Goal: Task Accomplishment & Management: Complete application form

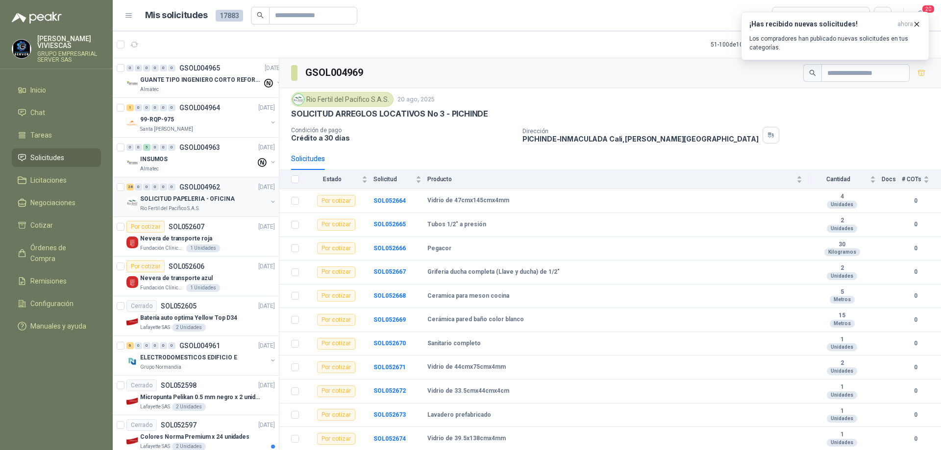
scroll to position [98, 0]
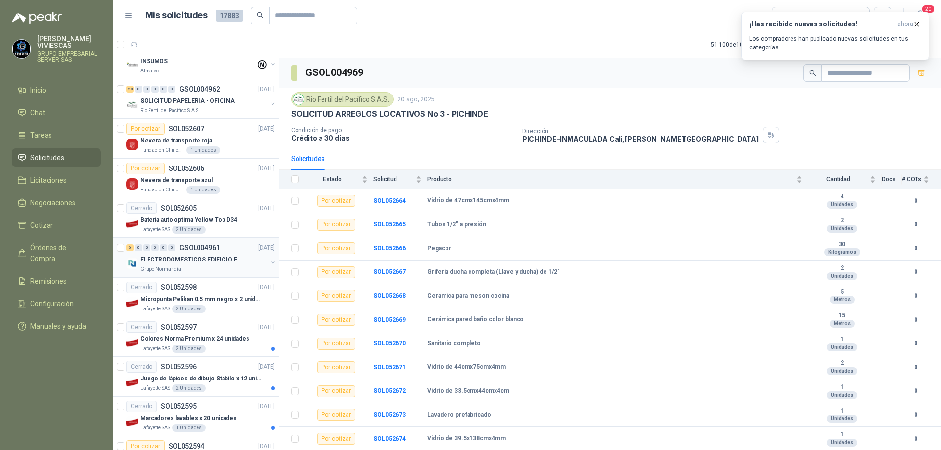
click at [214, 251] on p "GSOL004961" at bounding box center [199, 247] width 41 height 7
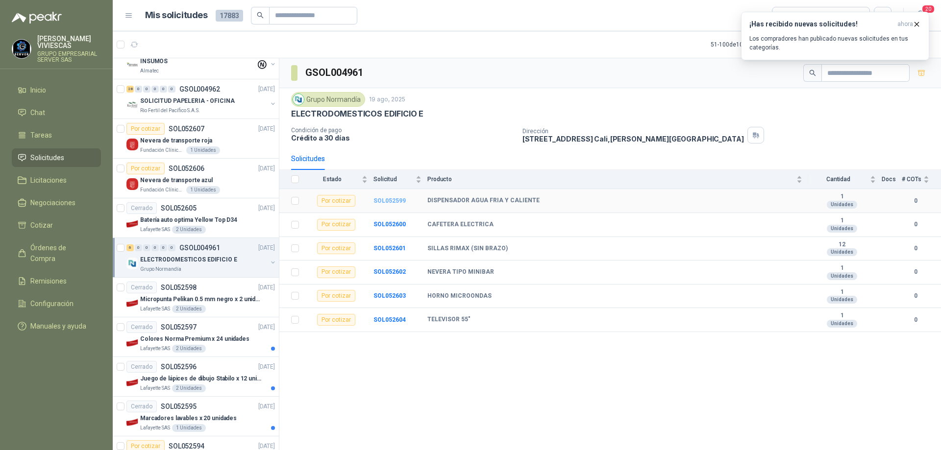
click at [394, 200] on b "SOL052599" at bounding box center [389, 200] width 32 height 7
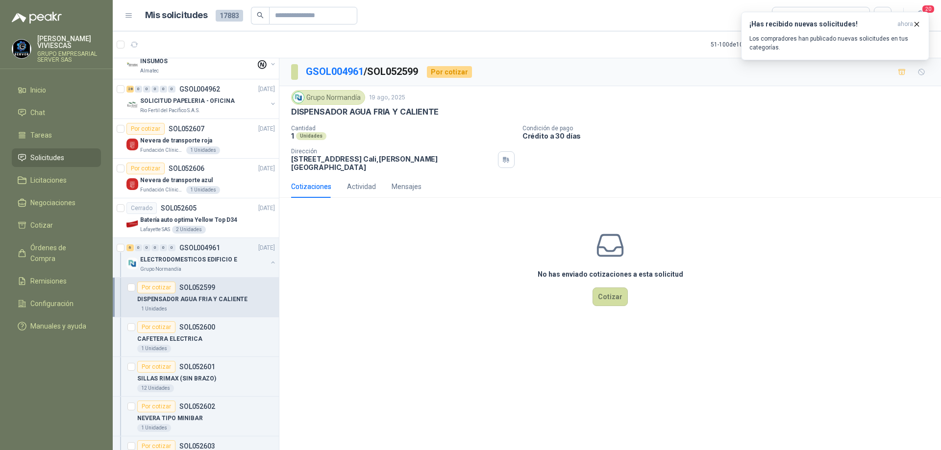
click at [610, 302] on div "No has enviado cotizaciones a esta solicitud Cotizar" at bounding box center [609, 268] width 661 height 125
click at [612, 288] on button "Cotizar" at bounding box center [609, 297] width 35 height 19
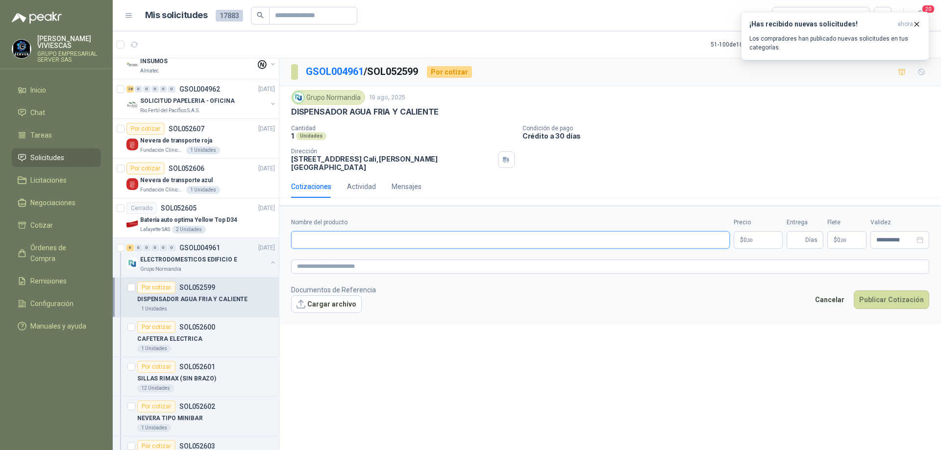
click at [359, 232] on input "Nombre del producto" at bounding box center [510, 240] width 439 height 18
click at [405, 231] on input "**********" at bounding box center [510, 240] width 439 height 18
click at [486, 232] on input "**********" at bounding box center [510, 240] width 439 height 18
type input "**********"
click at [740, 235] on p "$ 0 ,00" at bounding box center [757, 240] width 49 height 18
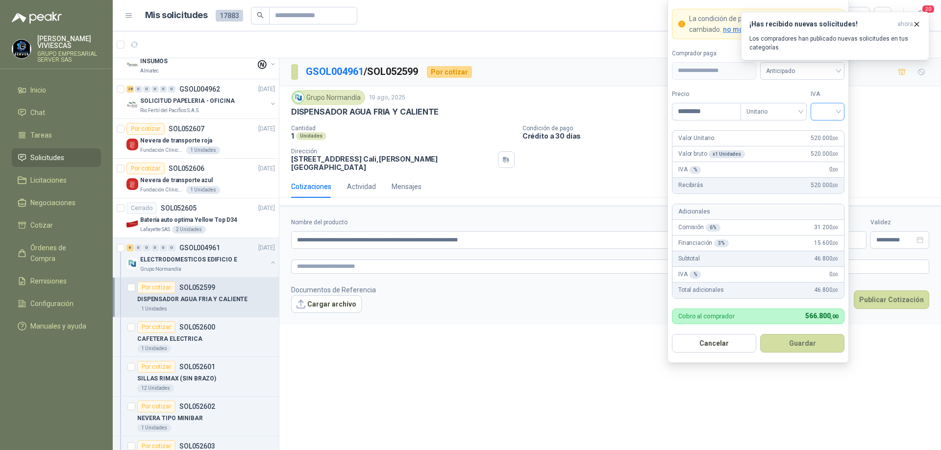
type input "*********"
click at [835, 111] on input "search" at bounding box center [827, 110] width 22 height 15
click at [831, 130] on div "19%" at bounding box center [827, 131] width 18 height 11
click at [822, 69] on span "Anticipado" at bounding box center [802, 71] width 73 height 15
click at [805, 103] on div "Crédito a 30 días" at bounding box center [802, 106] width 69 height 11
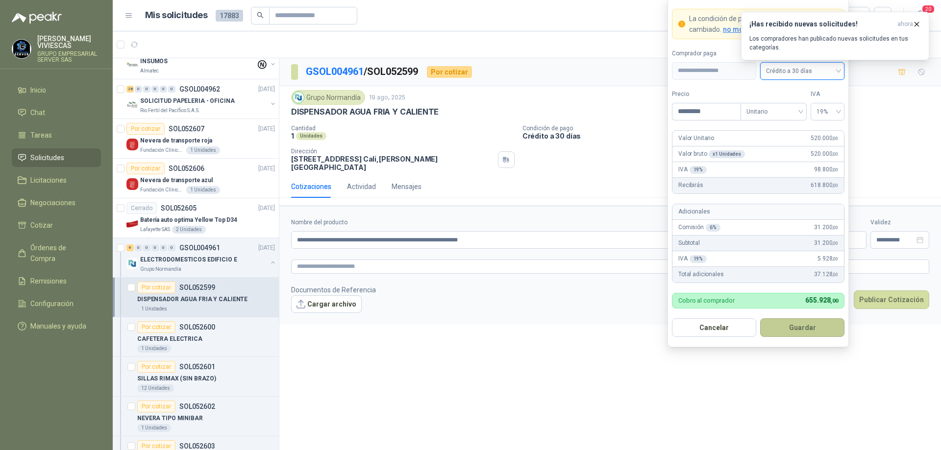
click at [791, 328] on button "Guardar" at bounding box center [802, 327] width 84 height 19
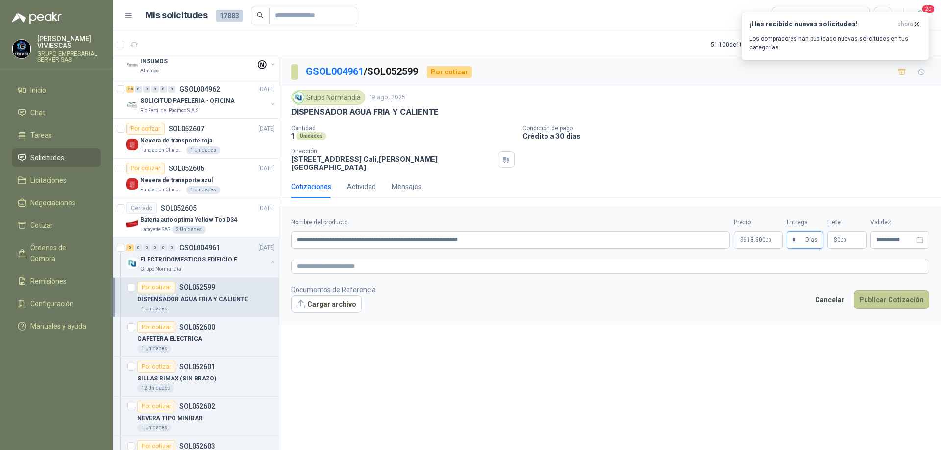
type input "*"
click at [880, 297] on button "Publicar Cotización" at bounding box center [891, 300] width 75 height 19
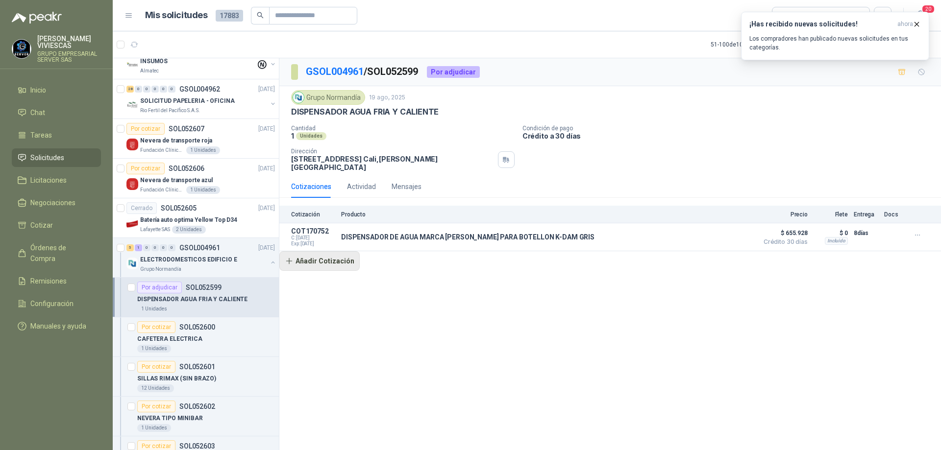
click at [334, 256] on button "Añadir Cotización" at bounding box center [319, 261] width 80 height 20
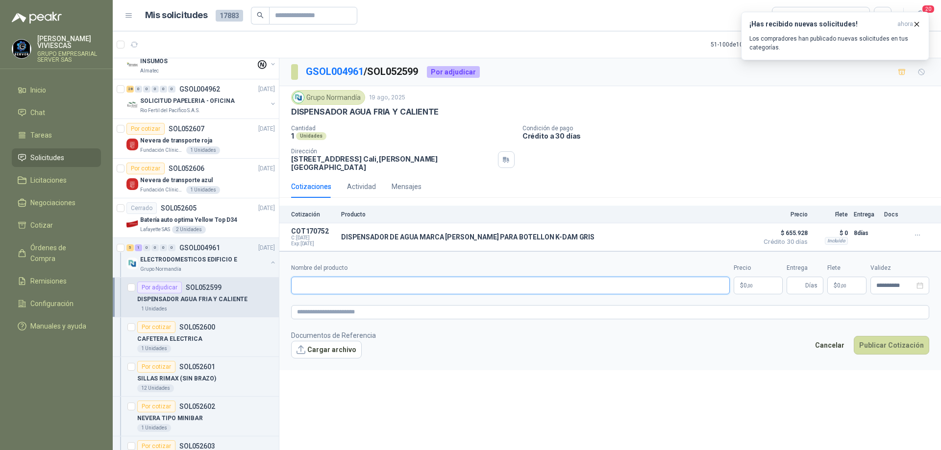
click at [331, 277] on input "Nombre del producto" at bounding box center [510, 286] width 439 height 18
type input "**********"
click at [759, 281] on p "$ 0 ,00" at bounding box center [757, 286] width 49 height 18
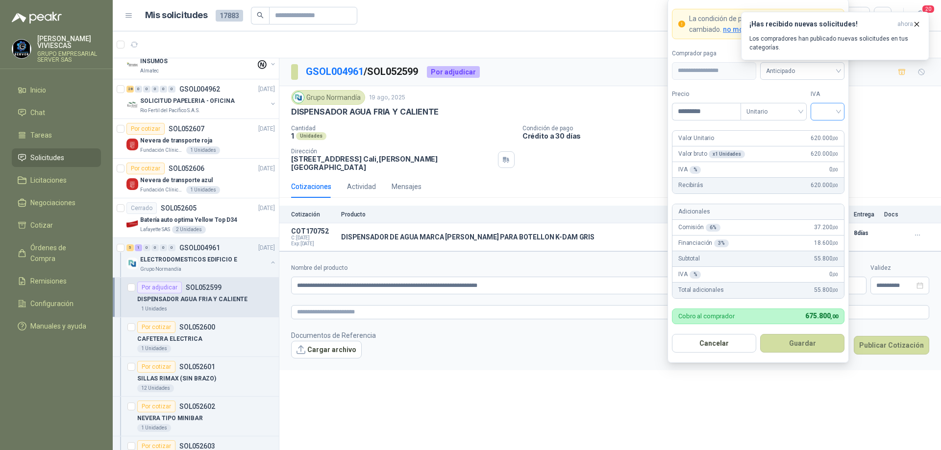
click at [840, 113] on div at bounding box center [827, 112] width 34 height 18
type input "*********"
click at [832, 125] on div "19%" at bounding box center [827, 132] width 30 height 16
click at [827, 73] on span "Anticipado" at bounding box center [802, 71] width 73 height 15
click at [806, 102] on div "Crédito a 30 días" at bounding box center [802, 106] width 69 height 11
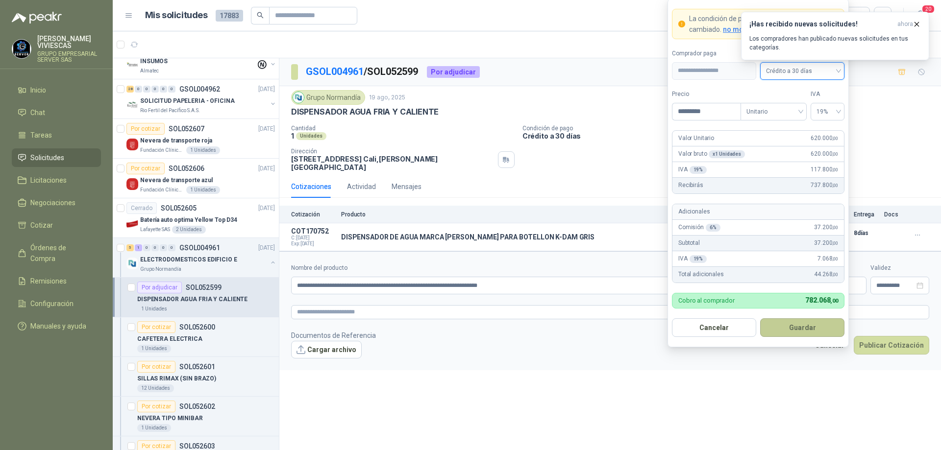
click at [808, 328] on button "Guardar" at bounding box center [802, 327] width 84 height 19
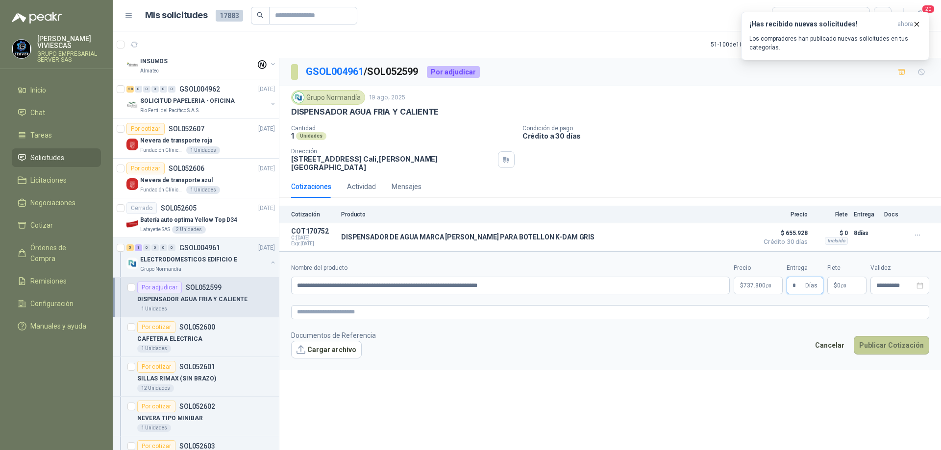
type input "*"
click at [880, 339] on button "Publicar Cotización" at bounding box center [891, 345] width 75 height 19
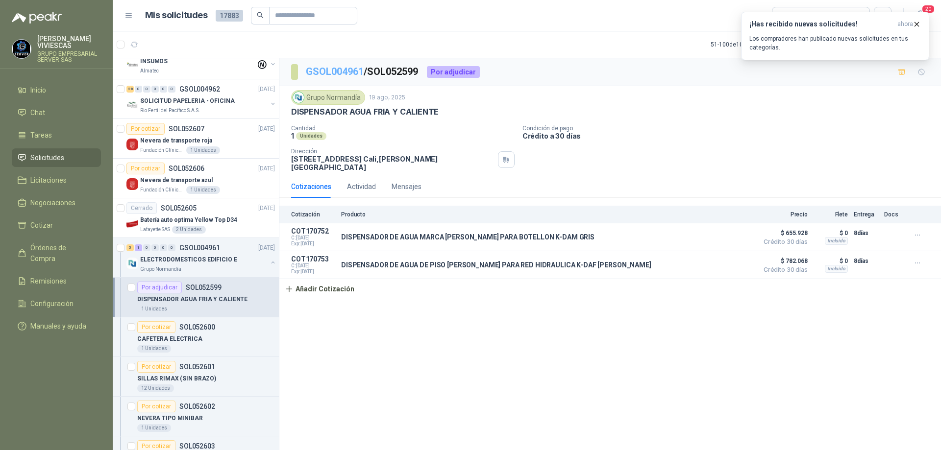
click at [342, 74] on link "GSOL004961" at bounding box center [335, 72] width 58 height 12
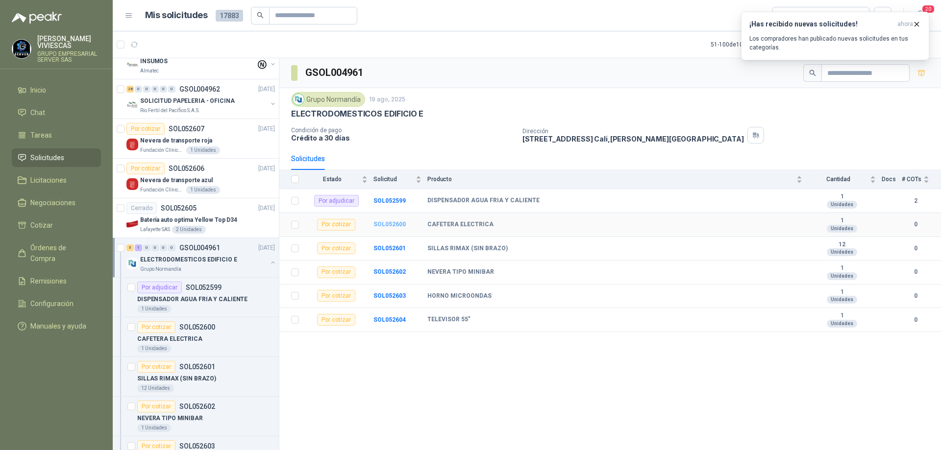
click at [391, 225] on b "SOL052600" at bounding box center [389, 224] width 32 height 7
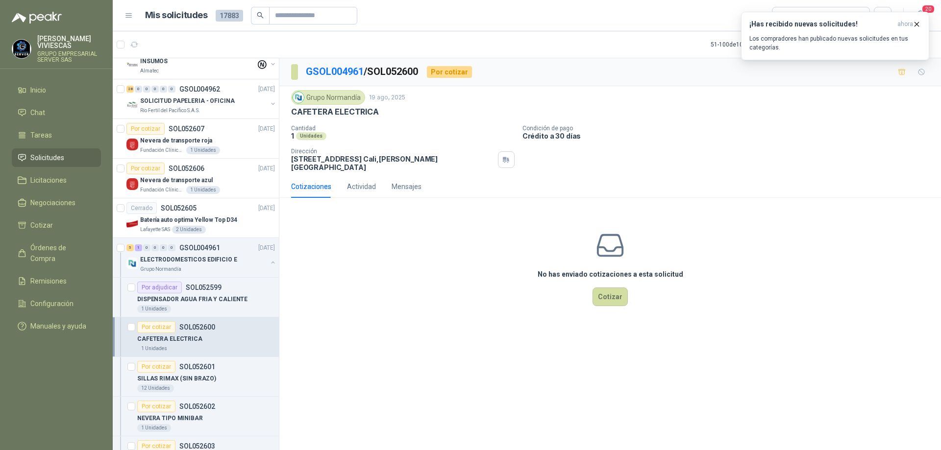
click at [617, 301] on div "No has enviado cotizaciones a esta solicitud Cotizar" at bounding box center [609, 268] width 661 height 125
click at [610, 288] on button "Cotizar" at bounding box center [609, 297] width 35 height 19
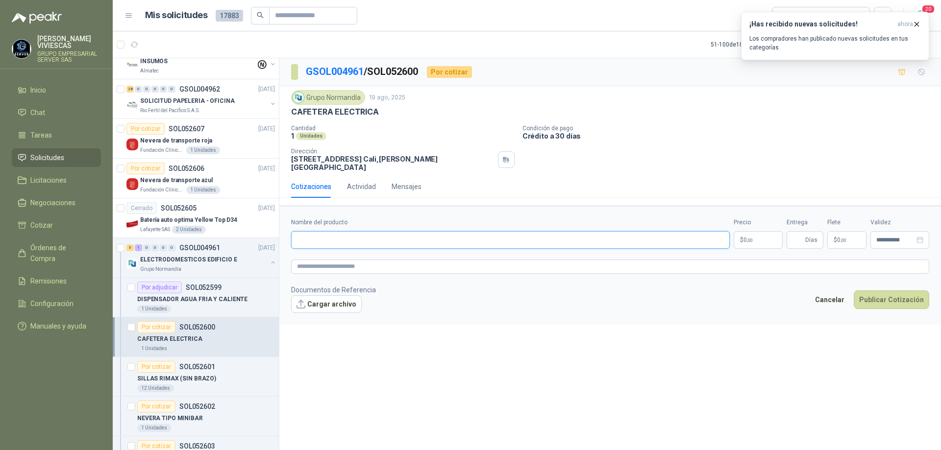
click at [330, 231] on input "Nombre del producto" at bounding box center [510, 240] width 439 height 18
type input "**********"
click at [746, 231] on p "$ 0 ,00" at bounding box center [757, 240] width 49 height 18
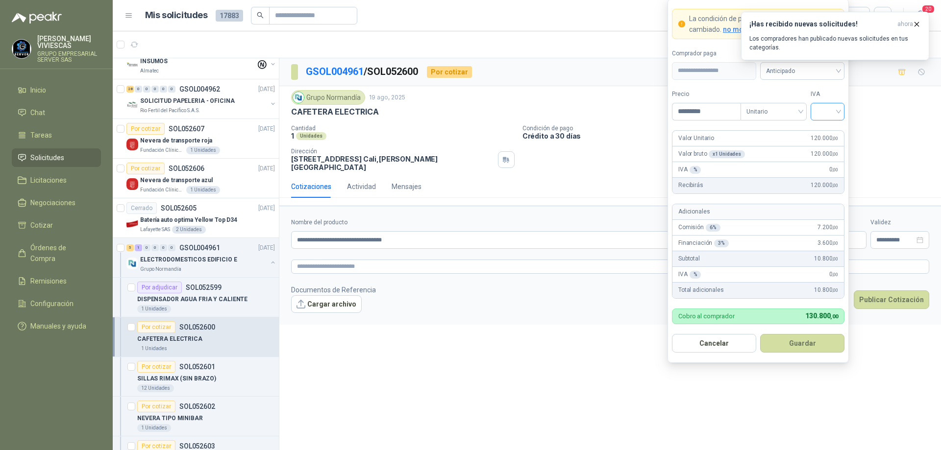
type input "*********"
click at [837, 112] on input "search" at bounding box center [827, 110] width 22 height 15
click at [829, 129] on div "19%" at bounding box center [827, 131] width 18 height 11
click at [819, 79] on div "Anticipado" at bounding box center [802, 71] width 84 height 18
click at [807, 102] on div "Crédito a 30 días" at bounding box center [802, 106] width 69 height 11
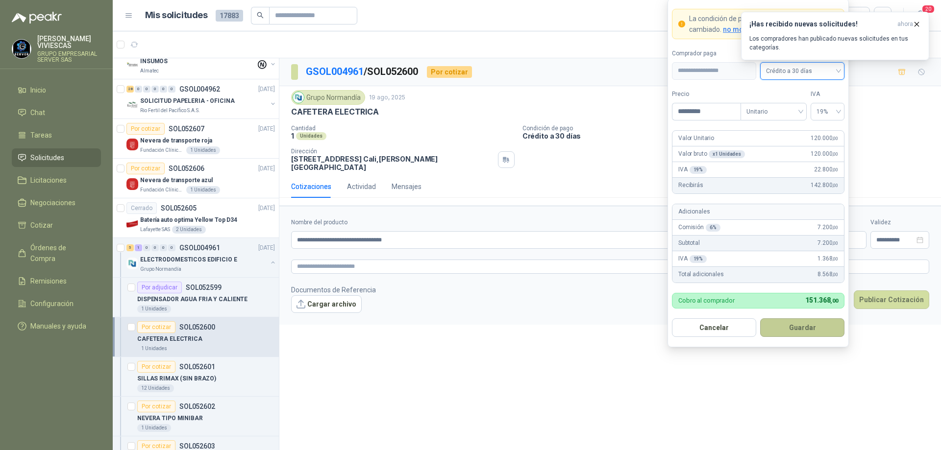
click at [797, 335] on button "Guardar" at bounding box center [802, 327] width 84 height 19
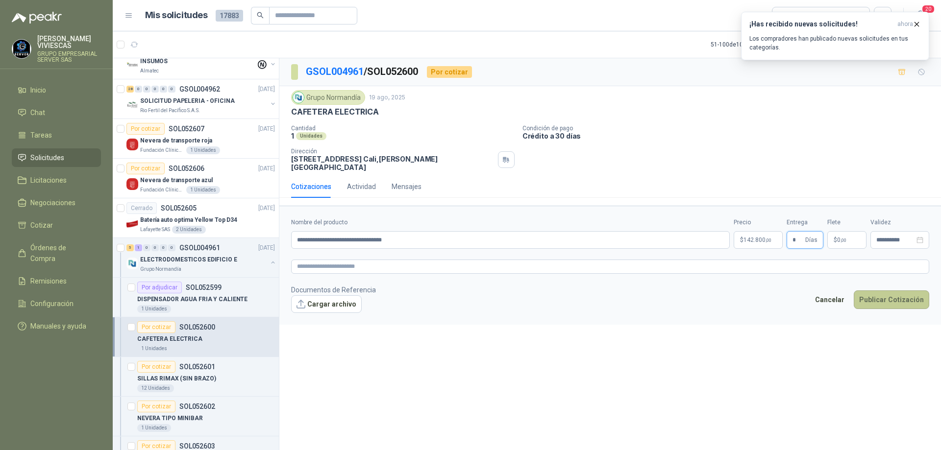
type input "*"
click at [886, 297] on button "Publicar Cotización" at bounding box center [891, 300] width 75 height 19
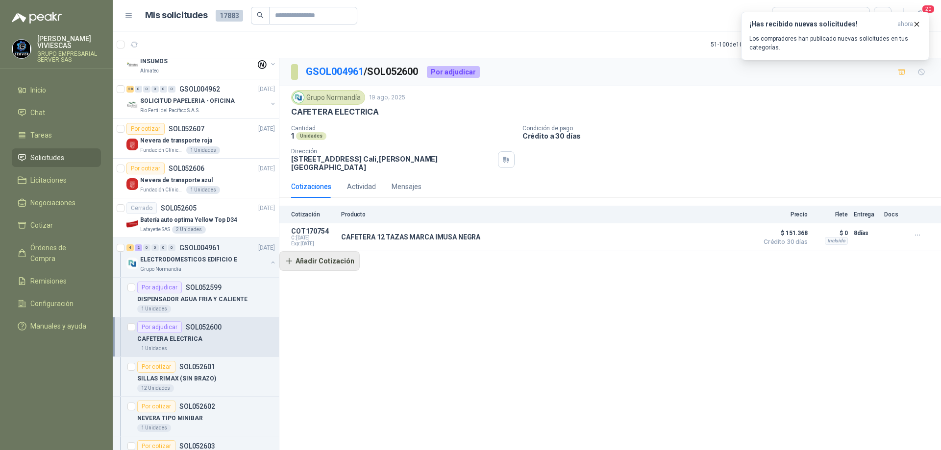
click at [333, 260] on button "Añadir Cotización" at bounding box center [319, 261] width 80 height 20
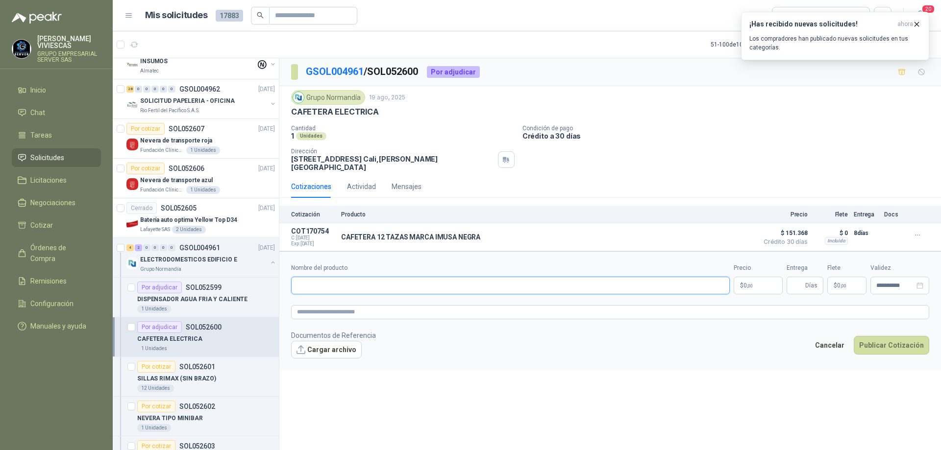
click at [333, 278] on input "Nombre del producto" at bounding box center [510, 286] width 439 height 18
type input "**********"
click at [752, 283] on span ",00" at bounding box center [750, 285] width 6 height 5
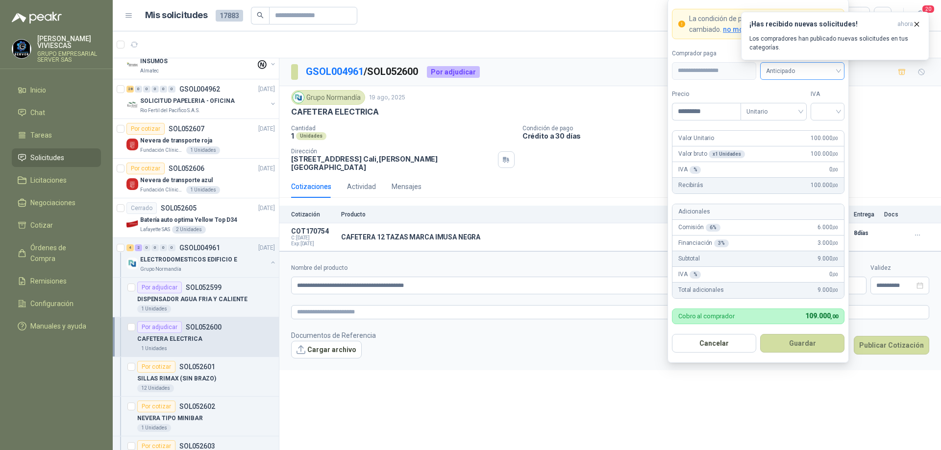
click at [828, 73] on span "Anticipado" at bounding box center [802, 71] width 73 height 15
type input "*********"
click at [807, 101] on div "Crédito a 30 días" at bounding box center [802, 106] width 69 height 11
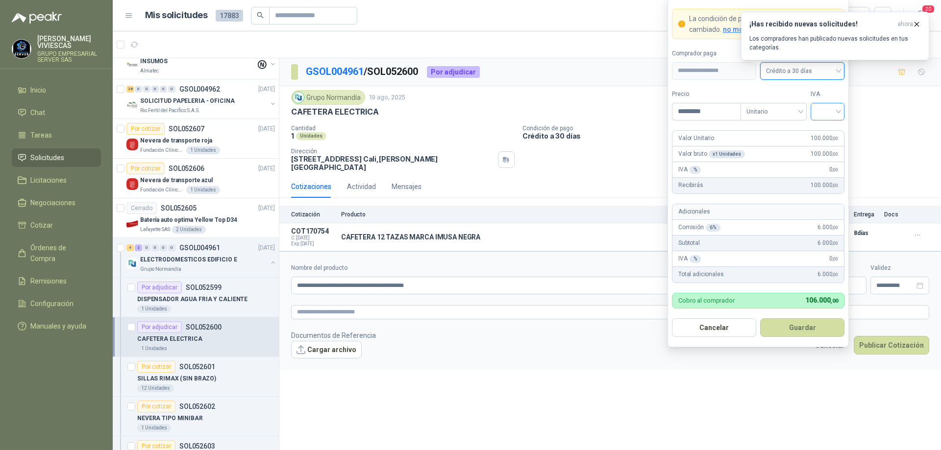
click at [832, 108] on input "search" at bounding box center [827, 110] width 22 height 15
click at [822, 132] on div "19%" at bounding box center [827, 131] width 18 height 11
click at [797, 338] on form "**********" at bounding box center [757, 173] width 181 height 349
click at [797, 326] on button "Guardar" at bounding box center [802, 327] width 84 height 19
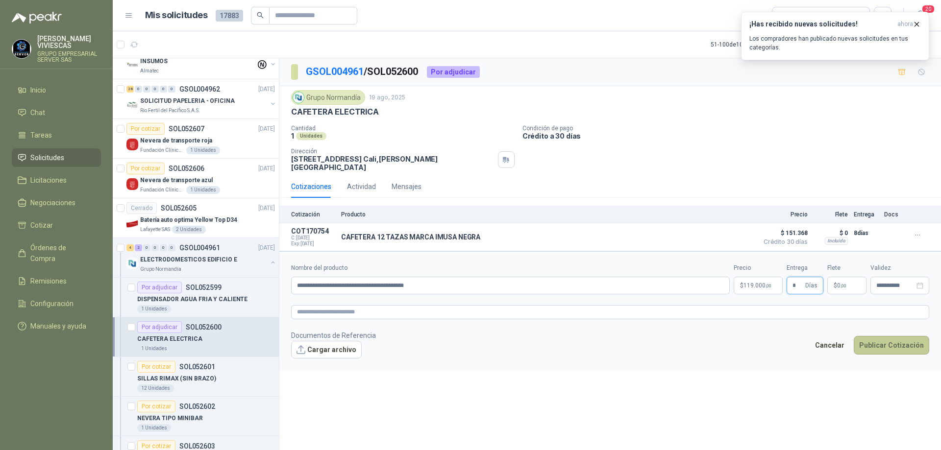
type input "*"
click at [876, 336] on button "Publicar Cotización" at bounding box center [891, 345] width 75 height 19
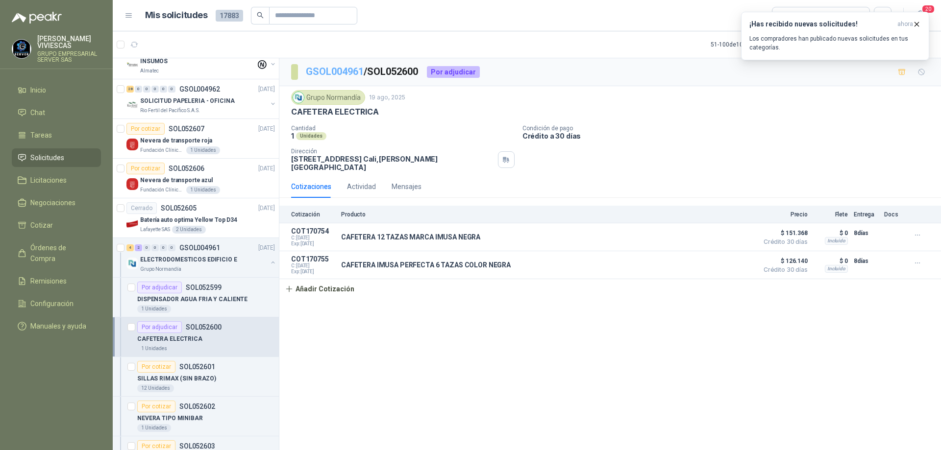
click at [336, 67] on link "GSOL004961" at bounding box center [335, 72] width 58 height 12
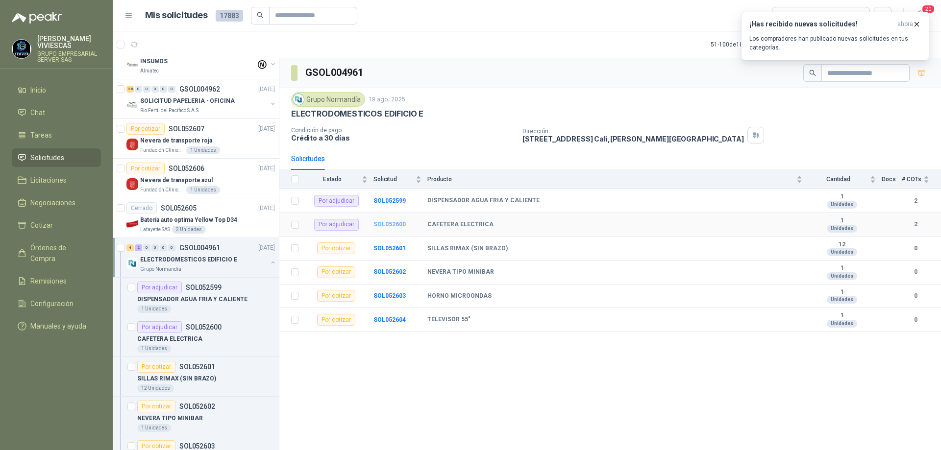
click at [400, 224] on b "SOL052600" at bounding box center [389, 224] width 32 height 7
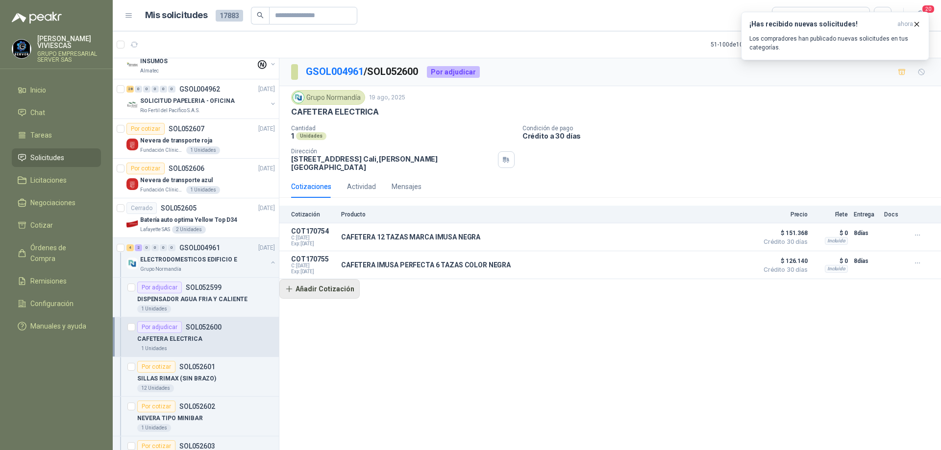
click at [343, 284] on button "Añadir Cotización" at bounding box center [319, 289] width 80 height 20
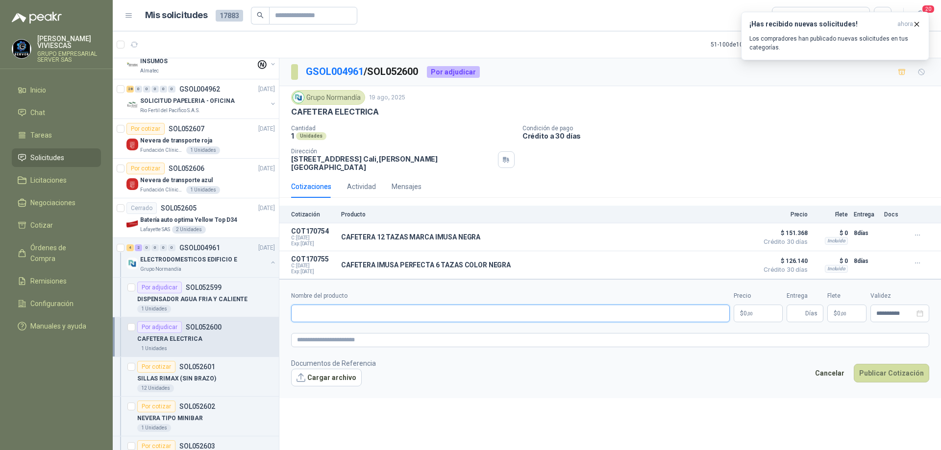
click at [365, 307] on input "Nombre del producto" at bounding box center [510, 314] width 439 height 18
type input "**********"
click at [749, 304] on body "[PERSON_NAME] GRUPO EMPRESARIAL SERVER SAS Inicio Chat Tareas Solicitudes Licit…" at bounding box center [470, 225] width 941 height 450
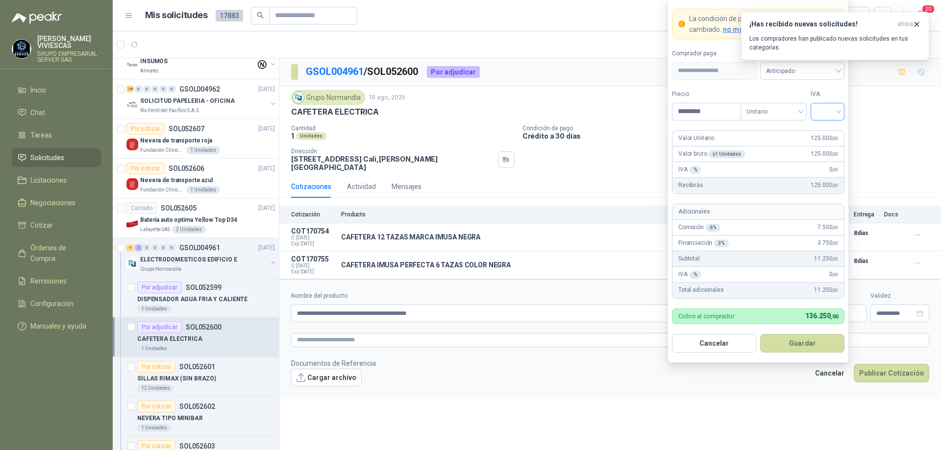
type input "*********"
click at [838, 111] on input "search" at bounding box center [827, 110] width 22 height 15
click at [832, 128] on div "19%" at bounding box center [827, 131] width 18 height 11
click at [831, 70] on span "Anticipado" at bounding box center [802, 71] width 73 height 15
click at [806, 108] on div "Crédito a 30 días" at bounding box center [802, 106] width 69 height 11
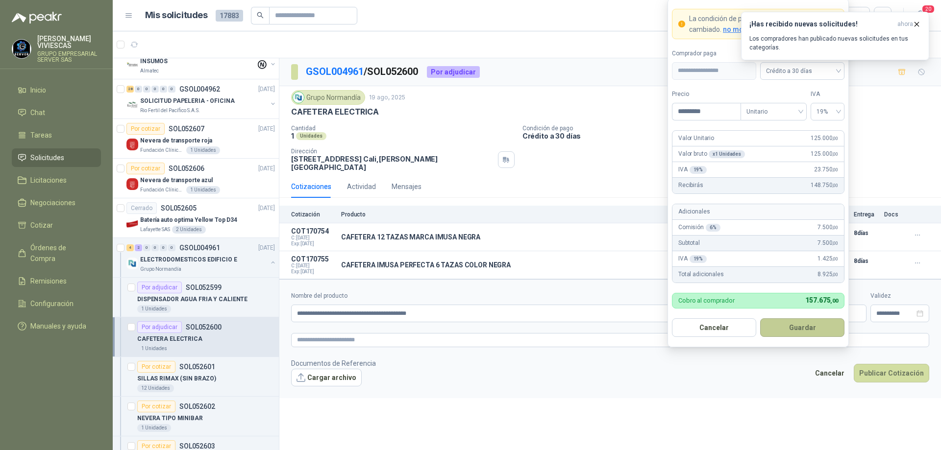
click at [793, 320] on button "Guardar" at bounding box center [802, 327] width 84 height 19
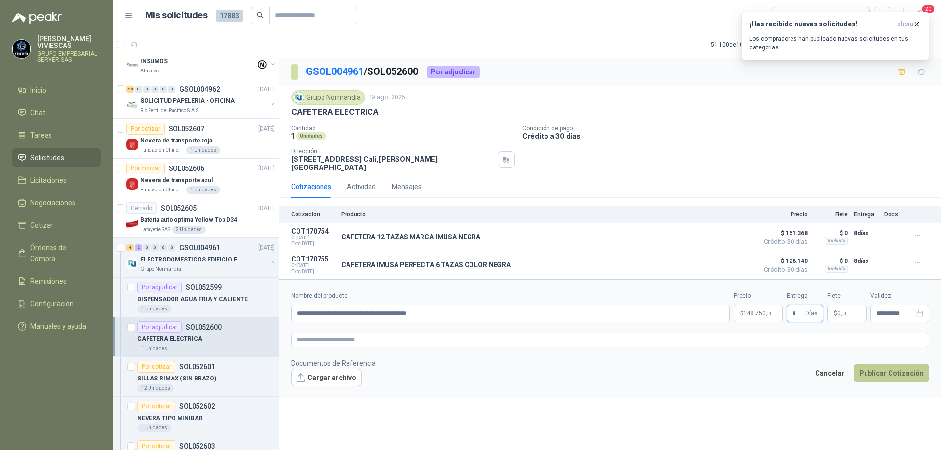
type input "*"
click at [890, 371] on button "Publicar Cotización" at bounding box center [891, 373] width 75 height 19
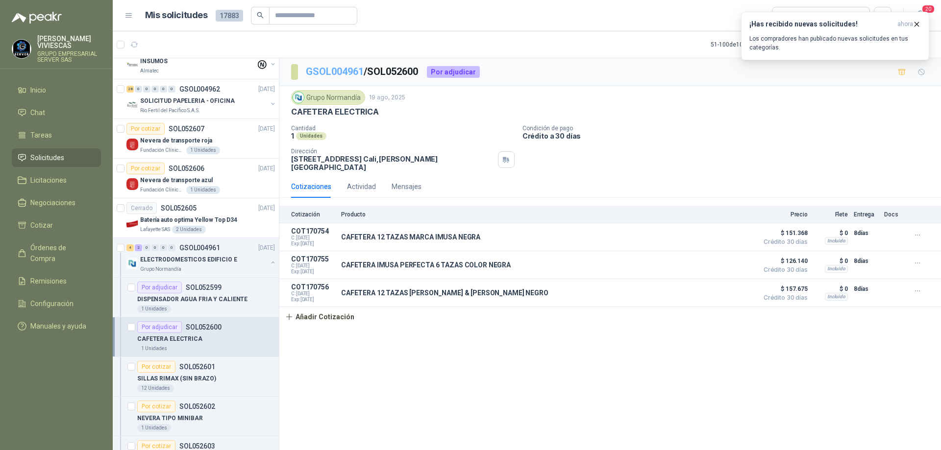
click at [331, 71] on link "GSOL004961" at bounding box center [335, 72] width 58 height 12
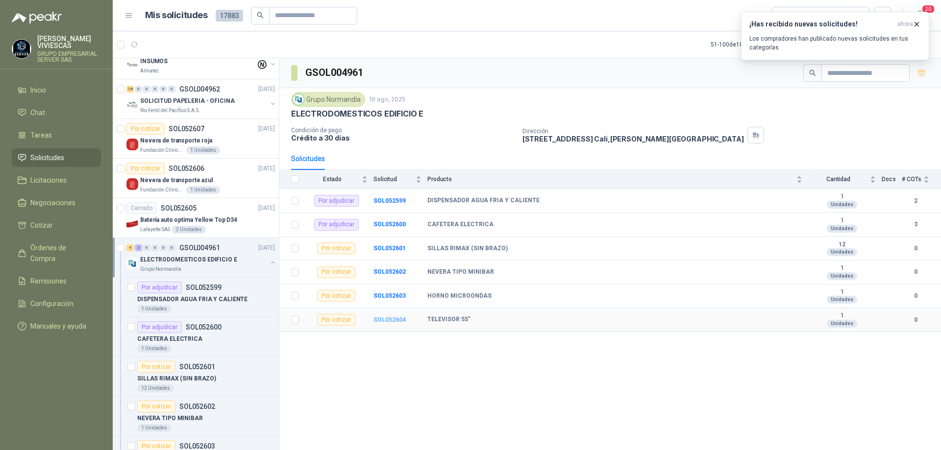
click at [391, 320] on b "SOL052604" at bounding box center [389, 320] width 32 height 7
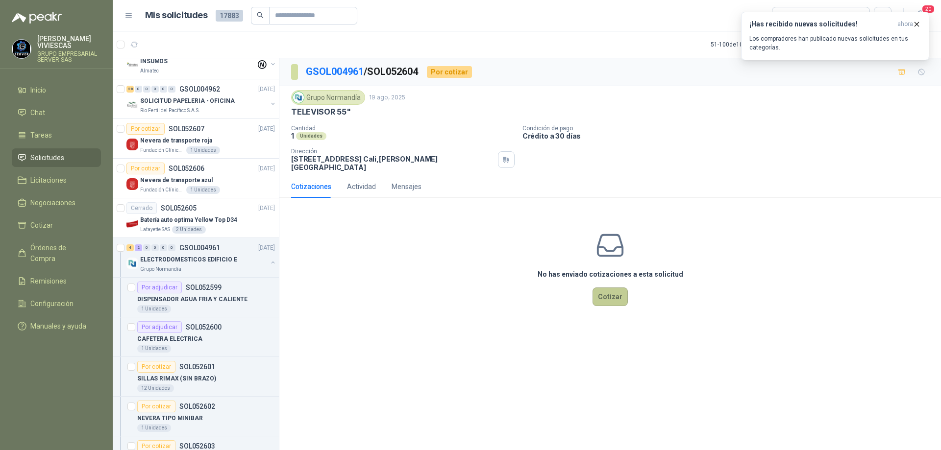
click at [611, 291] on button "Cotizar" at bounding box center [609, 297] width 35 height 19
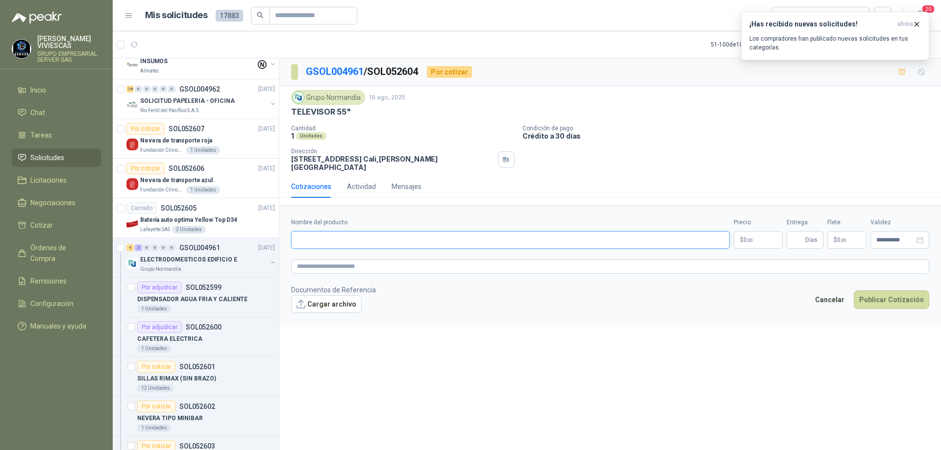
click at [358, 234] on input "Nombre del producto" at bounding box center [510, 240] width 439 height 18
click at [377, 231] on input "**********" at bounding box center [510, 240] width 439 height 18
click at [443, 234] on input "**********" at bounding box center [510, 240] width 439 height 18
type input "**********"
click at [758, 228] on body "[PERSON_NAME] GRUPO EMPRESARIAL SERVER SAS Inicio Chat Tareas Solicitudes Licit…" at bounding box center [470, 225] width 941 height 450
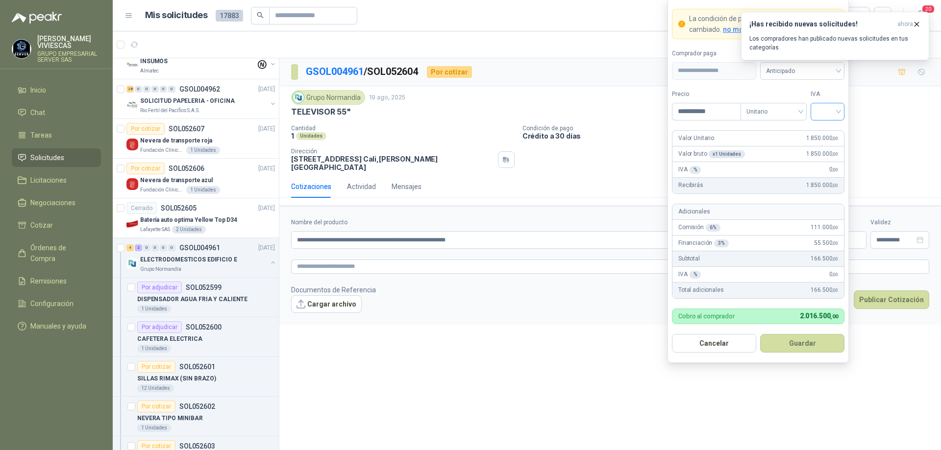
type input "**********"
click at [838, 109] on input "search" at bounding box center [827, 110] width 22 height 15
click at [832, 126] on div "19%" at bounding box center [827, 131] width 18 height 11
click at [827, 68] on span "Anticipado" at bounding box center [802, 71] width 73 height 15
click at [808, 106] on div "Crédito a 30 días" at bounding box center [802, 106] width 69 height 11
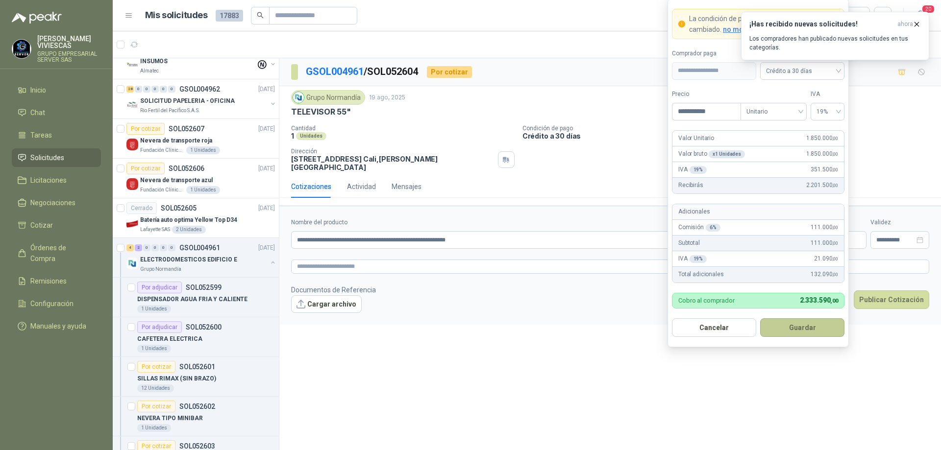
click at [792, 323] on button "Guardar" at bounding box center [802, 327] width 84 height 19
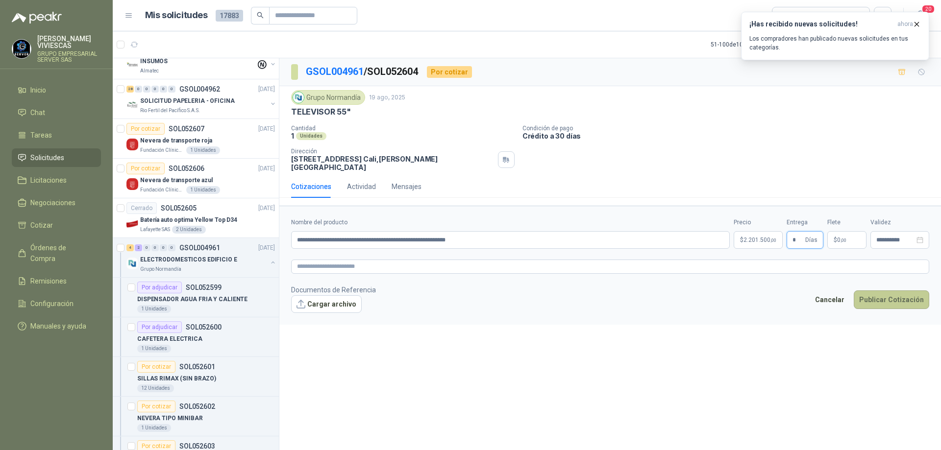
type input "*"
click at [884, 291] on button "Publicar Cotización" at bounding box center [891, 300] width 75 height 19
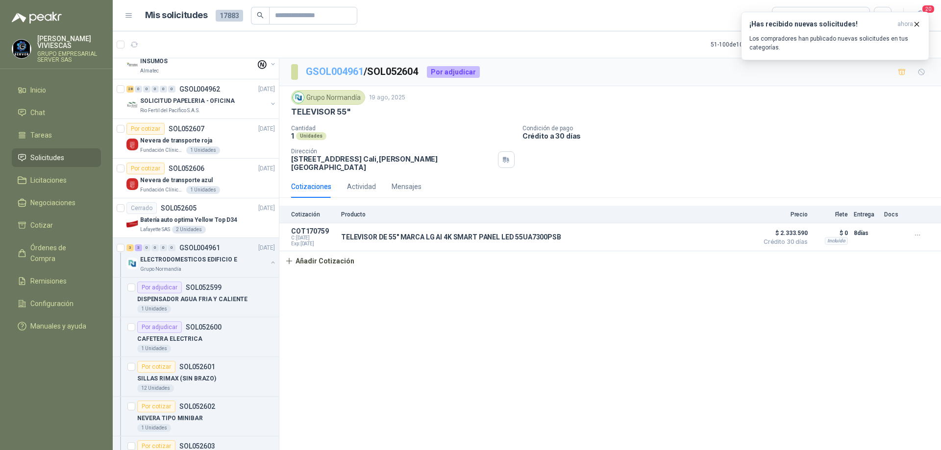
click at [336, 71] on link "GSOL004961" at bounding box center [335, 72] width 58 height 12
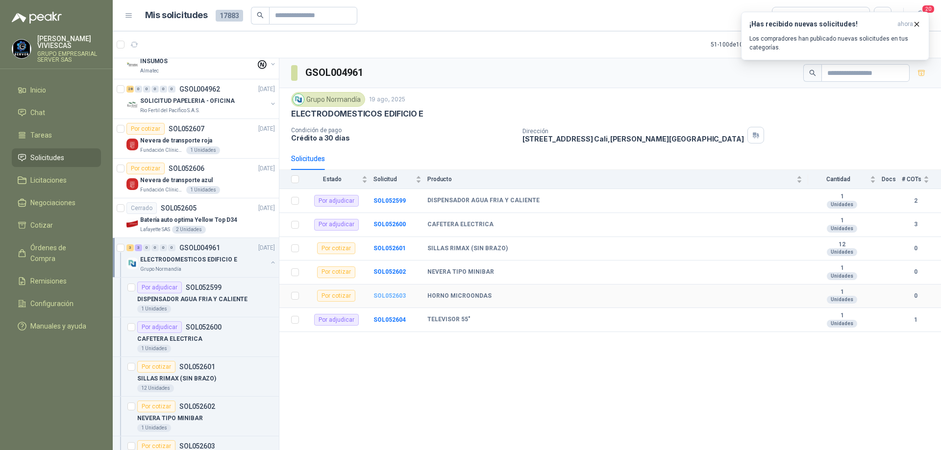
click at [401, 294] on b "SOL052603" at bounding box center [389, 296] width 32 height 7
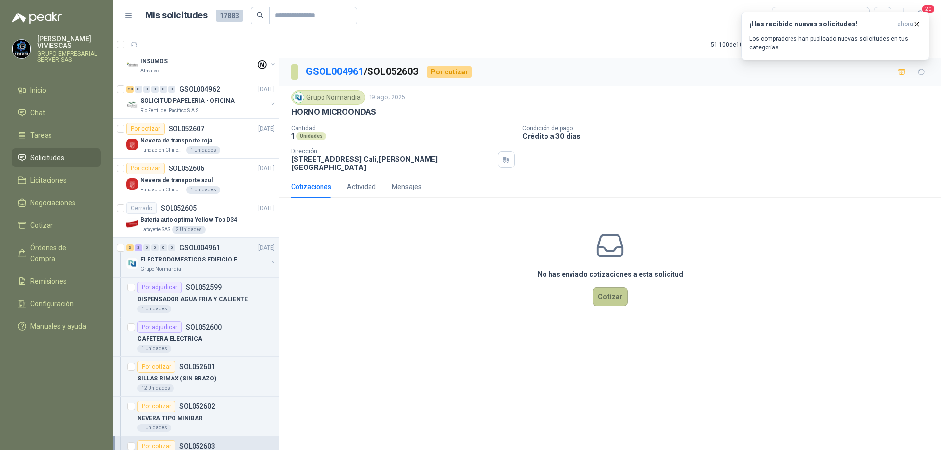
click at [608, 293] on button "Cotizar" at bounding box center [609, 297] width 35 height 19
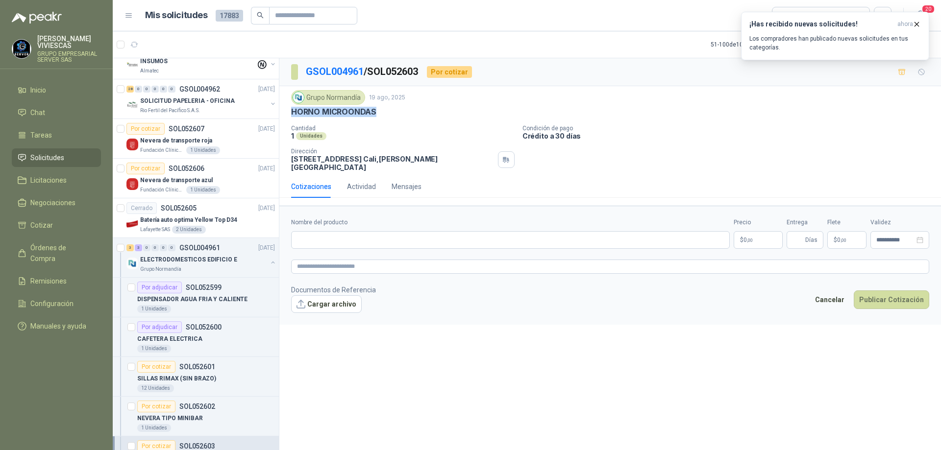
drag, startPoint x: 386, startPoint y: 110, endPoint x: 292, endPoint y: 110, distance: 94.1
click at [292, 110] on div "HORNO MICROONDAS" at bounding box center [610, 112] width 638 height 10
copy p "HORNO MICROONDAS"
click at [317, 233] on input "Nombre del producto" at bounding box center [510, 240] width 439 height 18
paste input "**********"
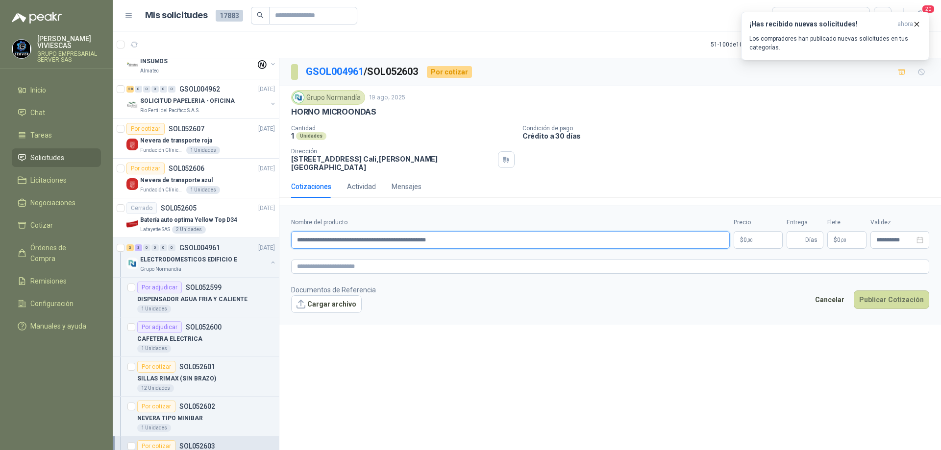
type input "**********"
click at [764, 233] on body "[PERSON_NAME] GRUPO EMPRESARIAL SERVER SAS Inicio Chat Tareas Solicitudes Licit…" at bounding box center [470, 225] width 941 height 450
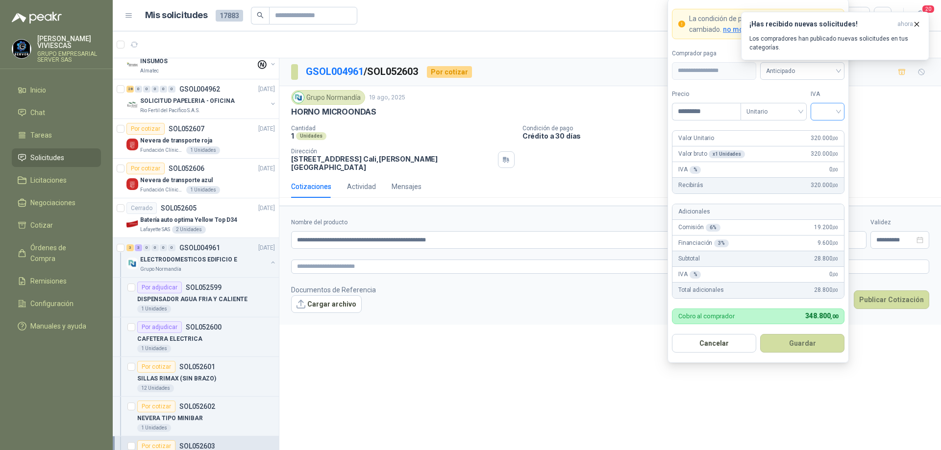
type input "*********"
click at [837, 109] on input "search" at bounding box center [827, 110] width 22 height 15
click at [827, 132] on div "19%" at bounding box center [827, 131] width 18 height 11
click at [820, 60] on div "¡Has recibido nuevas solicitudes! ahora Los compradores han publicado nuevas so…" at bounding box center [835, 36] width 188 height 49
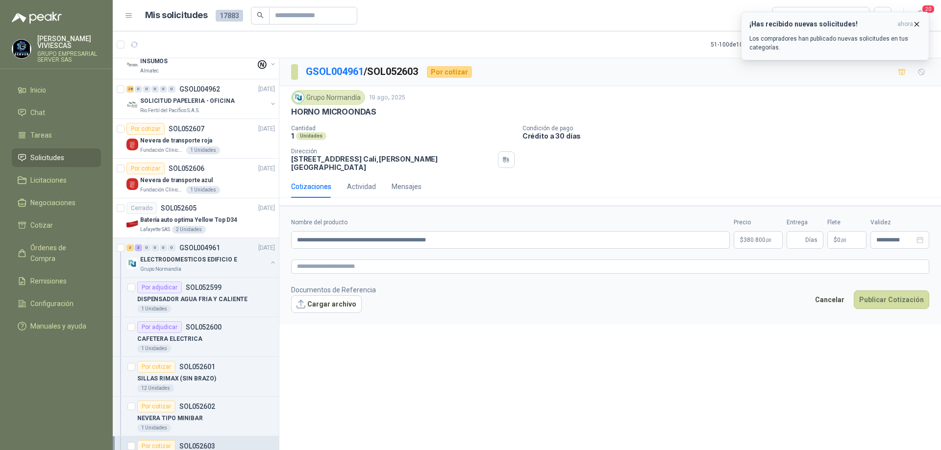
click at [918, 24] on icon "button" at bounding box center [916, 24] width 8 height 8
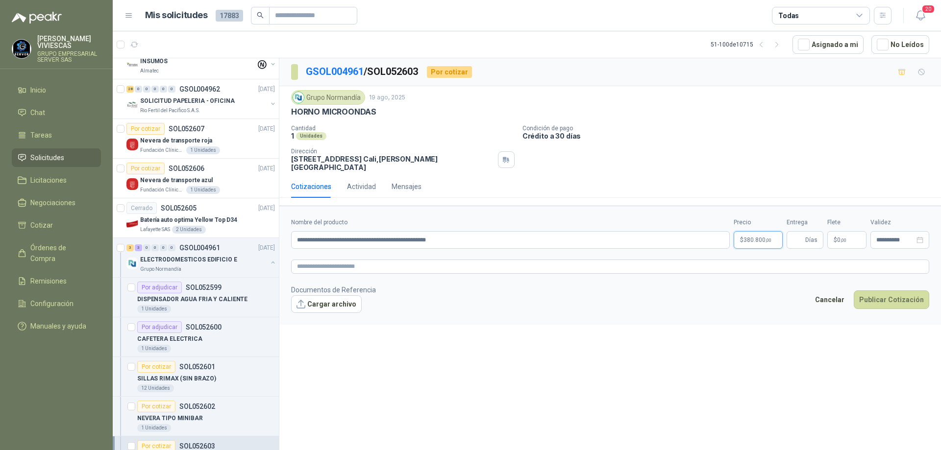
click at [762, 231] on body "[PERSON_NAME] GRUPO EMPRESARIAL SERVER SAS Inicio Chat Tareas Solicitudes Licit…" at bounding box center [470, 225] width 941 height 450
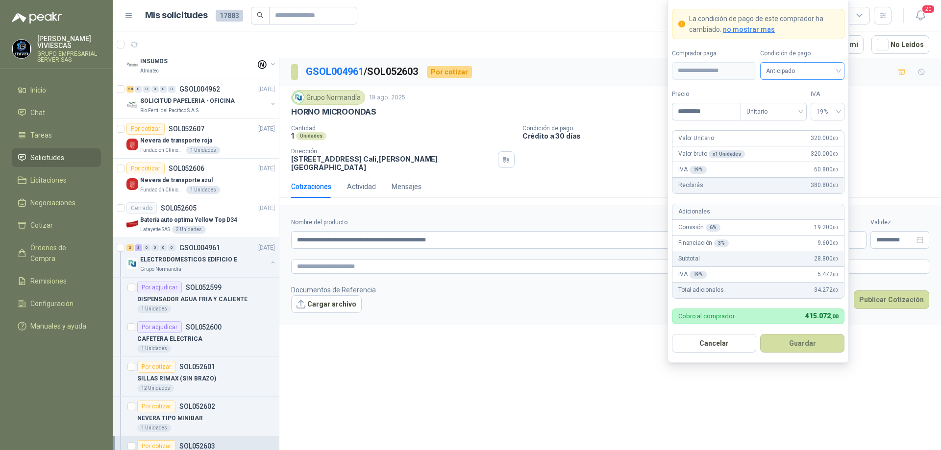
click at [832, 73] on span "Anticipado" at bounding box center [802, 71] width 73 height 15
click at [794, 105] on div "Crédito a 30 días" at bounding box center [802, 106] width 69 height 11
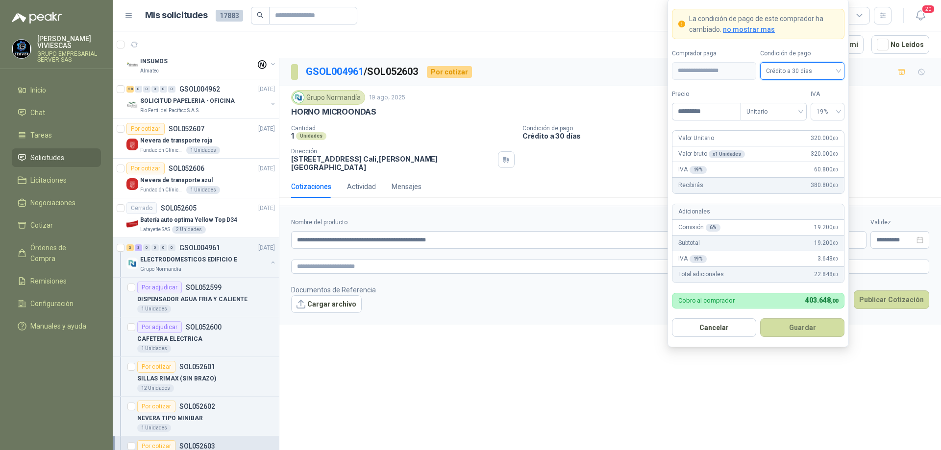
click at [799, 321] on button "Guardar" at bounding box center [802, 327] width 84 height 19
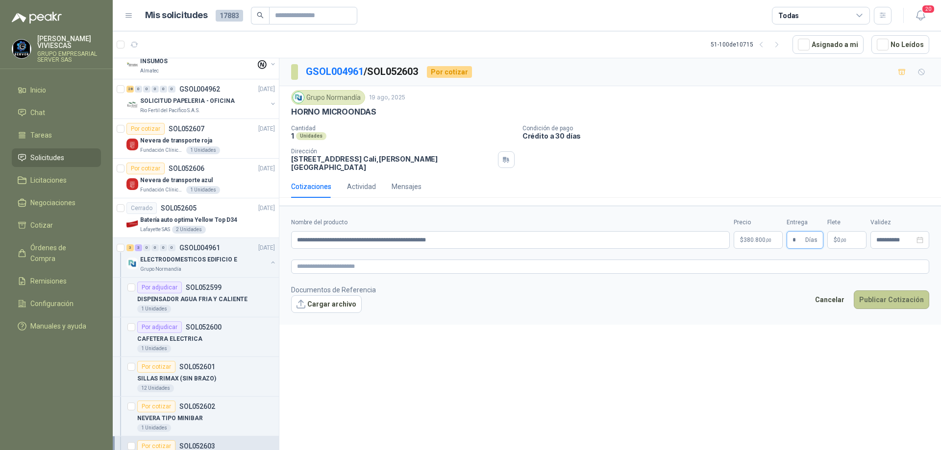
type input "*"
click at [876, 295] on button "Publicar Cotización" at bounding box center [891, 300] width 75 height 19
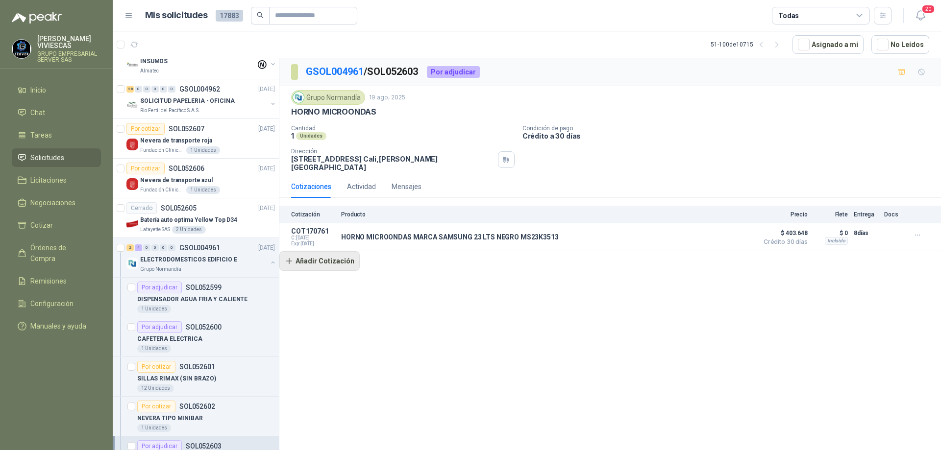
click at [333, 256] on button "Añadir Cotización" at bounding box center [319, 261] width 80 height 20
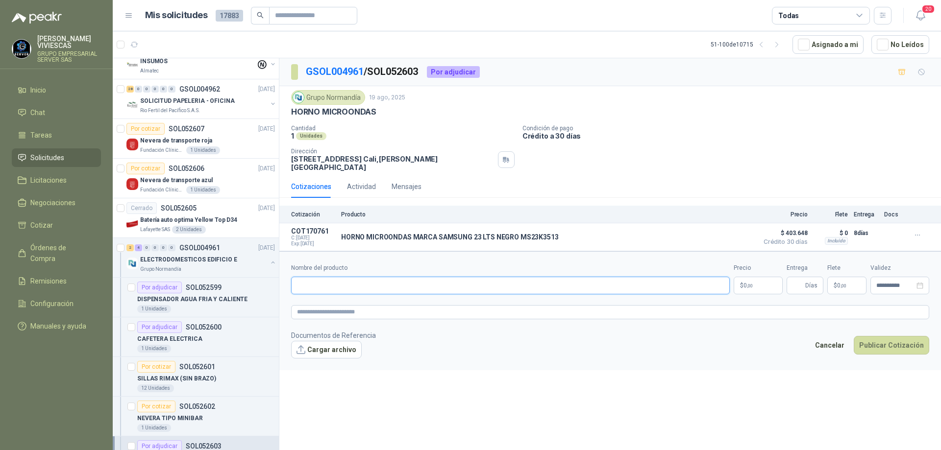
click at [375, 280] on input "Nombre del producto" at bounding box center [510, 286] width 439 height 18
type input "**********"
click at [749, 283] on p "$ 0 ,00" at bounding box center [757, 286] width 49 height 18
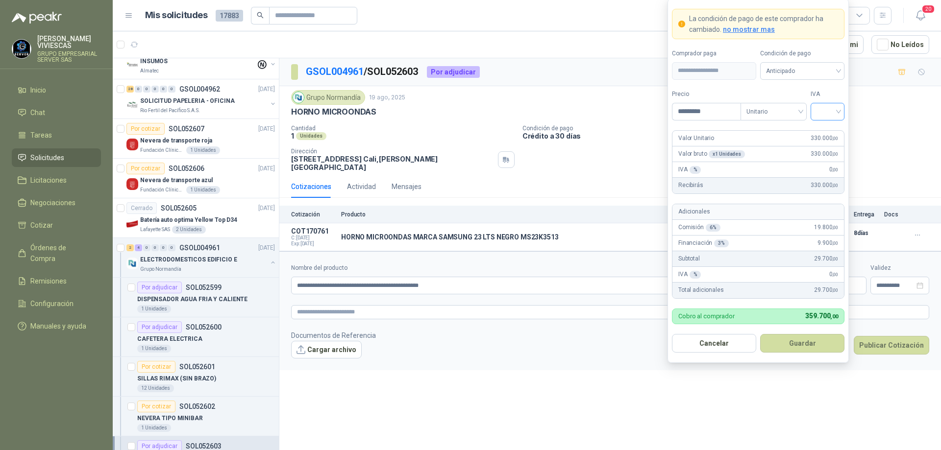
type input "*********"
click at [834, 108] on input "search" at bounding box center [827, 110] width 22 height 15
click at [825, 130] on div "19%" at bounding box center [827, 131] width 18 height 11
click at [830, 70] on span "Anticipado" at bounding box center [802, 71] width 73 height 15
click at [801, 105] on div "Crédito a 30 días" at bounding box center [802, 106] width 69 height 11
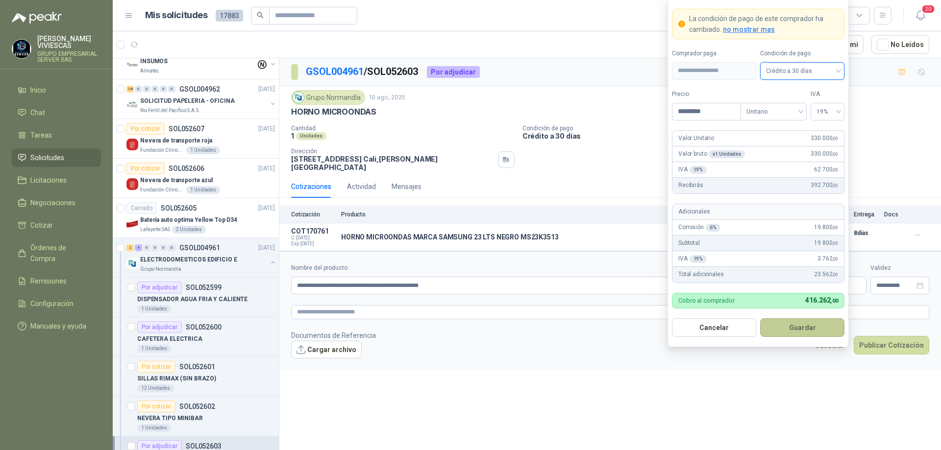
click at [803, 333] on button "Guardar" at bounding box center [802, 327] width 84 height 19
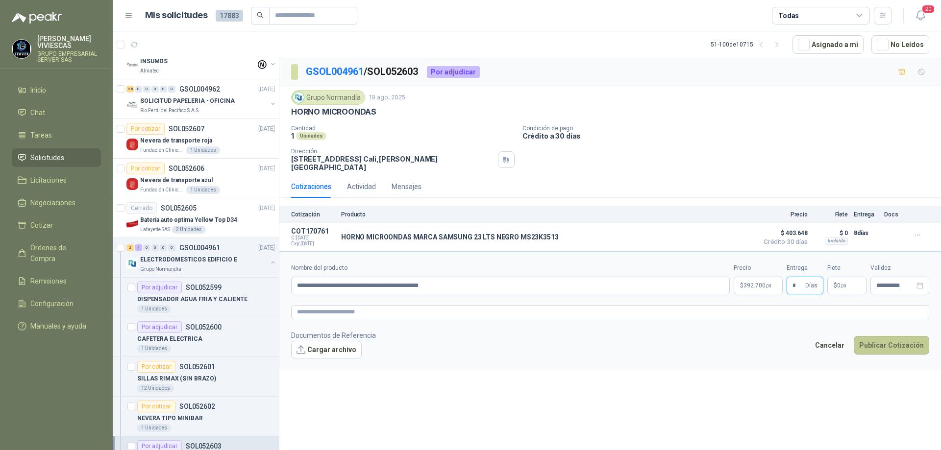
type input "*"
click at [879, 337] on button "Publicar Cotización" at bounding box center [891, 345] width 75 height 19
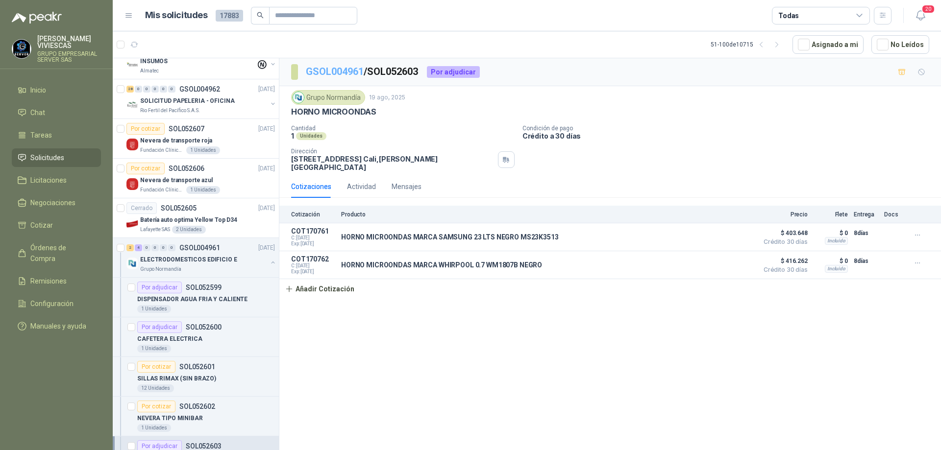
click at [351, 72] on link "GSOL004961" at bounding box center [335, 72] width 58 height 12
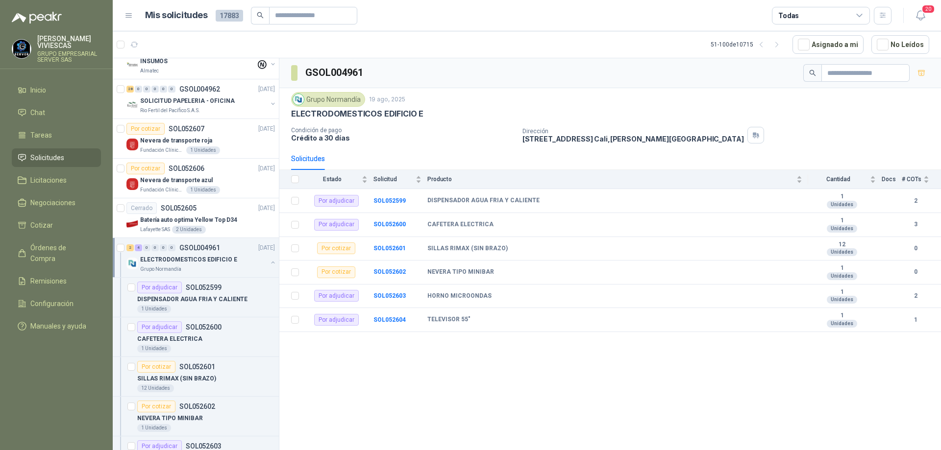
click at [219, 255] on p "ELECTRODOMESTICOS EDIFICIO E" at bounding box center [188, 259] width 97 height 9
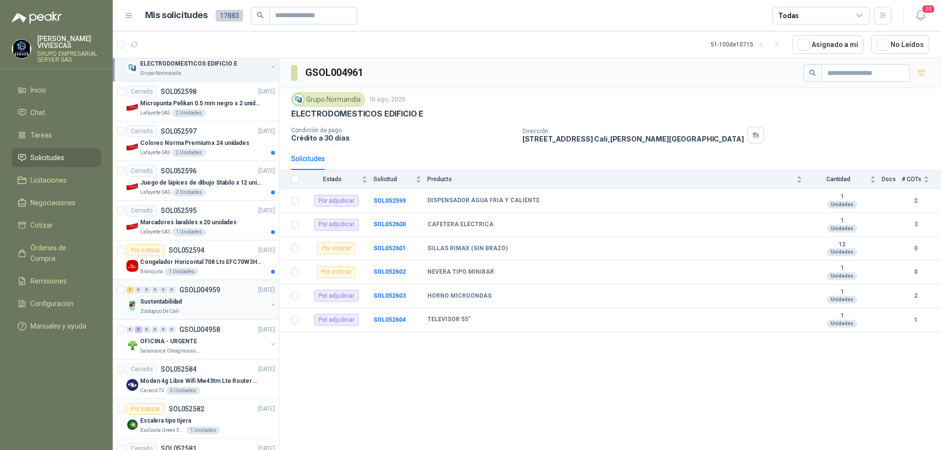
scroll to position [392, 0]
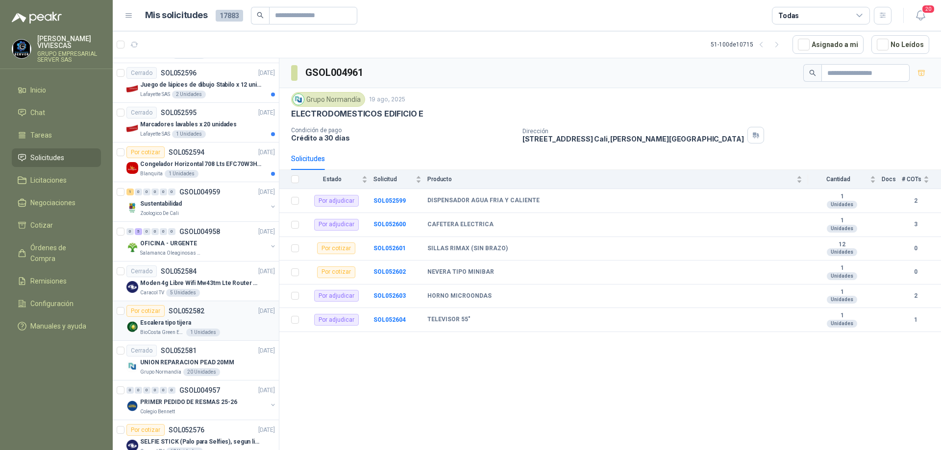
click at [221, 314] on div "Por cotizar SOL052582 [DATE]" at bounding box center [200, 311] width 148 height 12
